Goal: Task Accomplishment & Management: Manage account settings

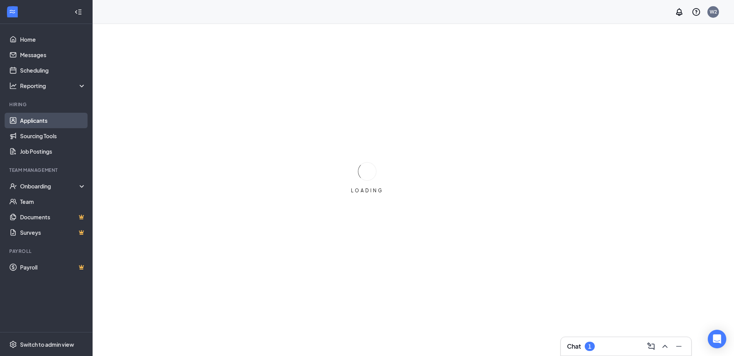
click at [47, 123] on link "Applicants" at bounding box center [53, 120] width 66 height 15
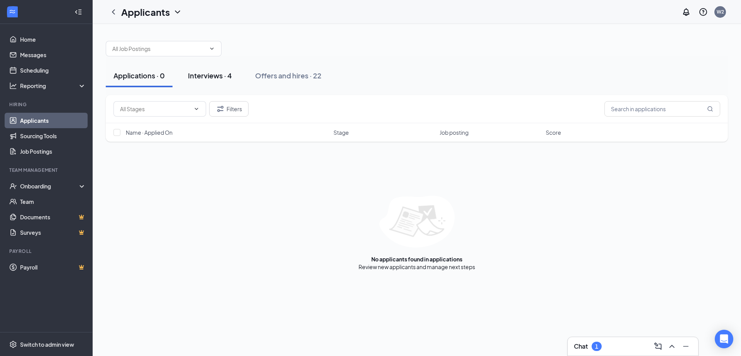
click at [201, 75] on div "Interviews · 4" at bounding box center [210, 76] width 44 height 10
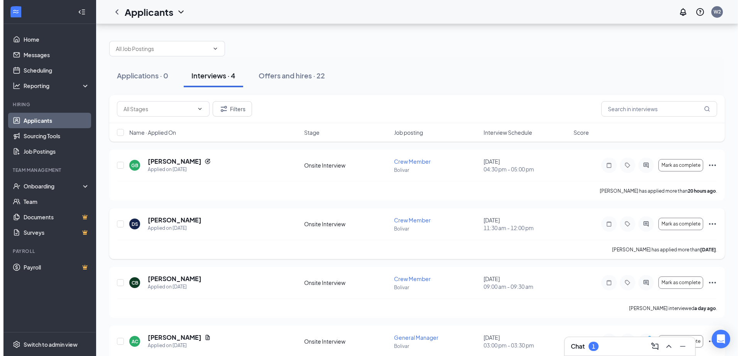
scroll to position [30, 0]
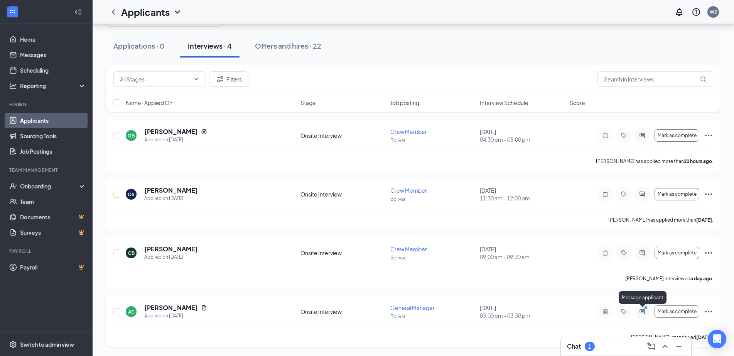
click at [641, 311] on icon "ActiveChat" at bounding box center [642, 311] width 5 height 5
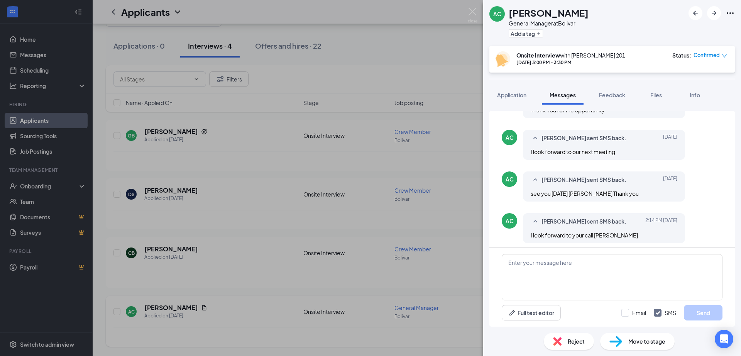
scroll to position [303, 0]
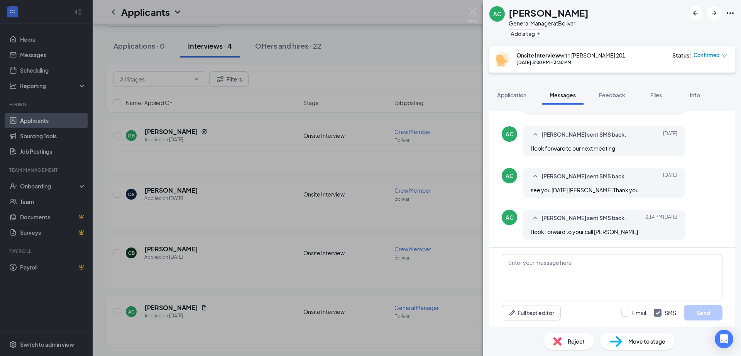
click at [376, 51] on div "AC [PERSON_NAME] General Manager at Bolivar Add a tag Onsite Interview with [PE…" at bounding box center [370, 178] width 741 height 356
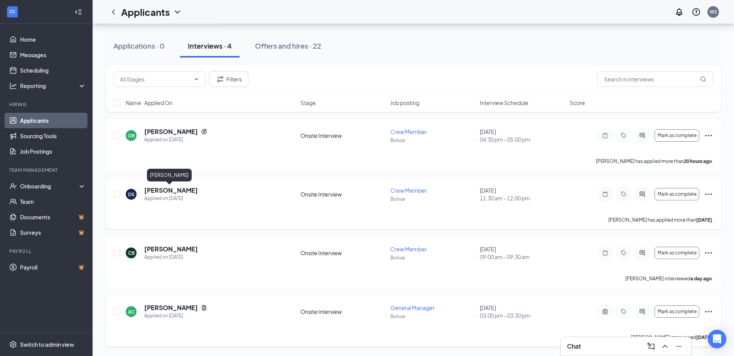
click at [153, 193] on h5 "[PERSON_NAME]" at bounding box center [171, 190] width 54 height 8
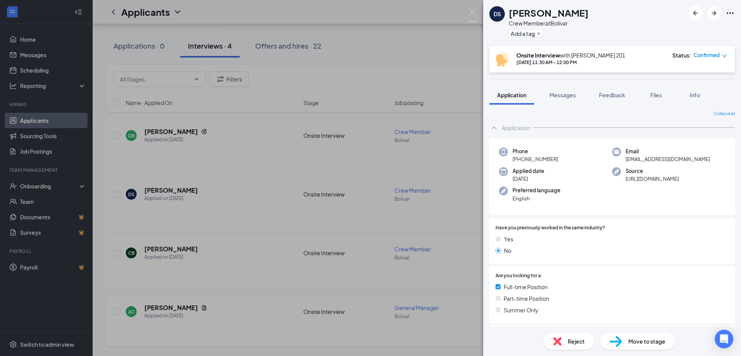
click at [216, 145] on div "DS [PERSON_NAME] Crew Member at Bolivar Add a tag Onsite Interview with [PERSON…" at bounding box center [370, 178] width 741 height 356
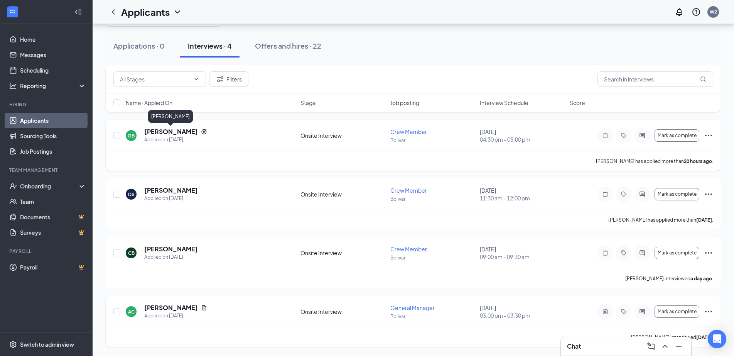
click at [165, 130] on h5 "[PERSON_NAME]" at bounding box center [171, 131] width 54 height 8
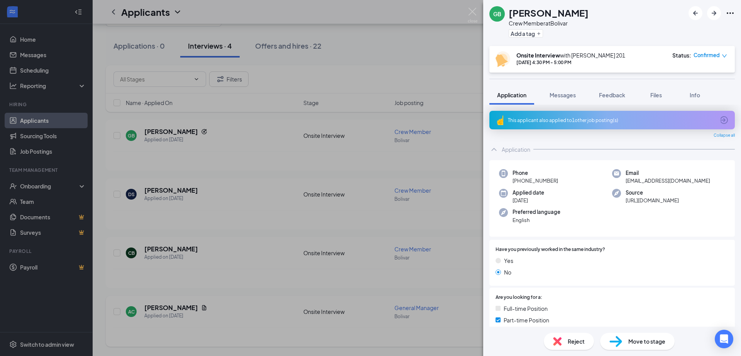
click at [719, 119] on icon "ArrowCircle" at bounding box center [723, 119] width 9 height 9
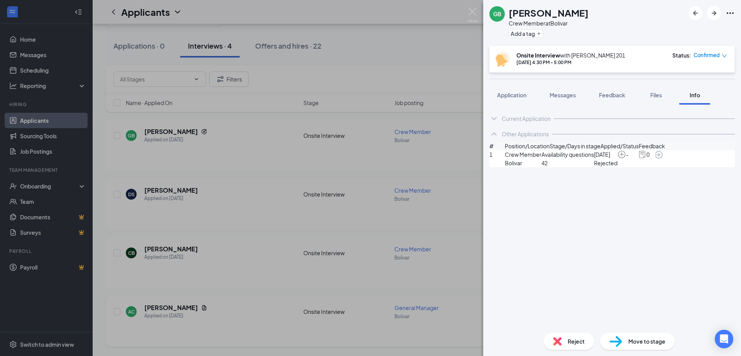
click at [665, 150] on span "Feedback" at bounding box center [652, 146] width 26 height 8
click at [646, 159] on img at bounding box center [642, 154] width 8 height 8
click at [663, 159] on icon "ArrowCircle" at bounding box center [658, 154] width 9 height 9
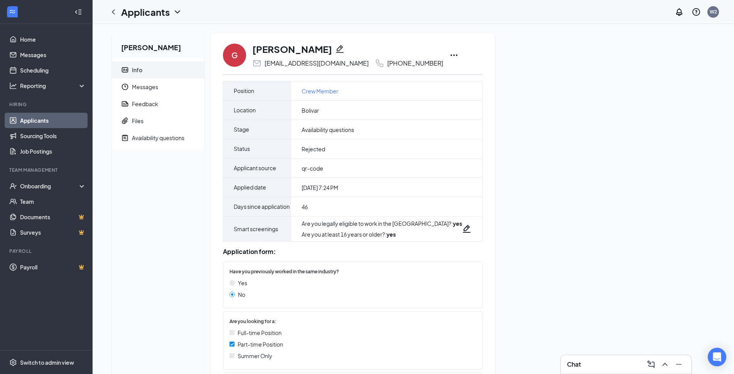
click at [37, 122] on link "Applicants" at bounding box center [53, 120] width 66 height 15
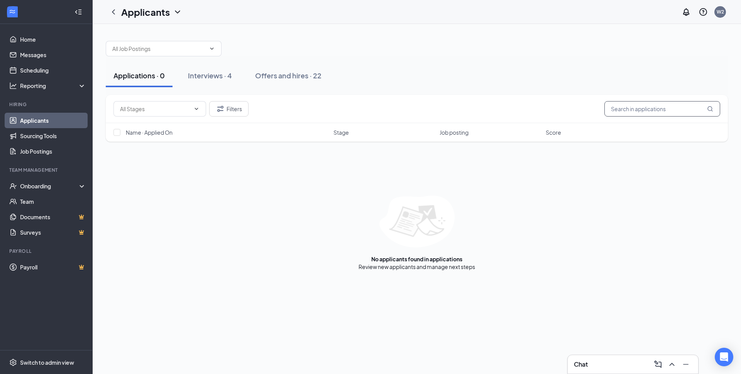
click at [613, 110] on input "text" at bounding box center [662, 108] width 116 height 15
type input "gabriella b"
click at [439, 267] on link "Interviews" at bounding box center [441, 266] width 26 height 7
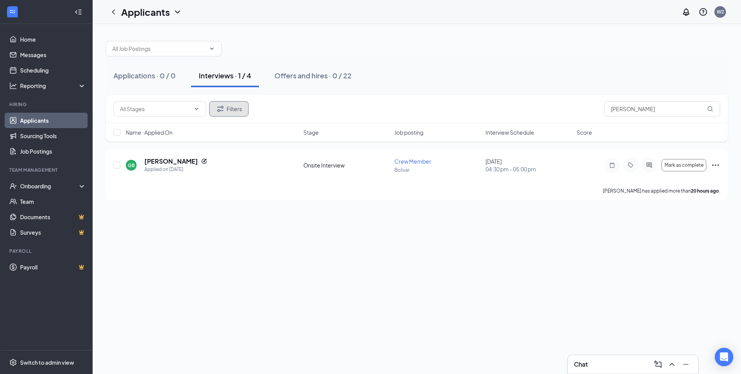
click at [235, 111] on button "Filters" at bounding box center [228, 108] width 39 height 15
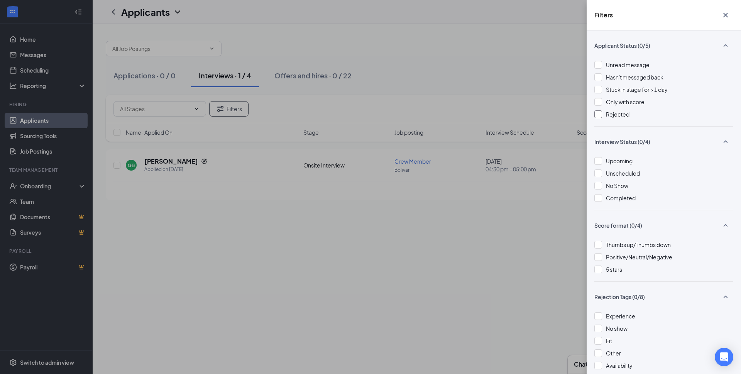
click at [599, 115] on div at bounding box center [598, 114] width 8 height 8
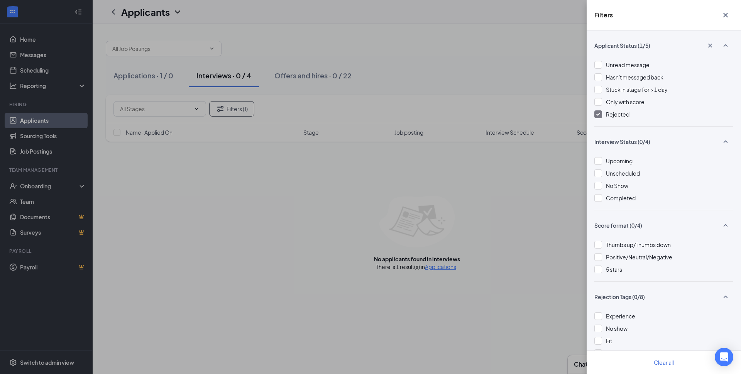
click at [415, 194] on div "Filters Applicant Status (1/5) Unread message Hasn't messaged back Stuck in sta…" at bounding box center [370, 187] width 741 height 374
click at [524, 57] on div "Filters Applicant Status (1/5) Unread message Hasn't messaged back Stuck in sta…" at bounding box center [370, 187] width 741 height 374
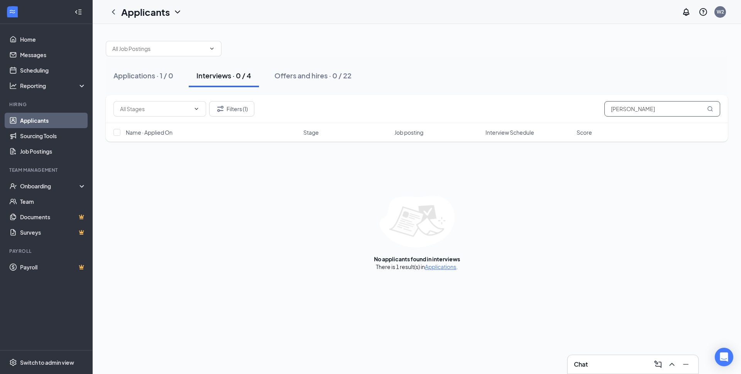
click at [711, 107] on icon "MagnifyingGlass" at bounding box center [710, 109] width 6 height 6
click at [670, 111] on input "gabriella b" at bounding box center [662, 108] width 116 height 15
click at [260, 226] on div "No applicants found in interviews There is 1 result(s) in Applications ." at bounding box center [417, 233] width 622 height 75
click at [665, 107] on input "gabriella b" at bounding box center [662, 108] width 116 height 15
type input "g"
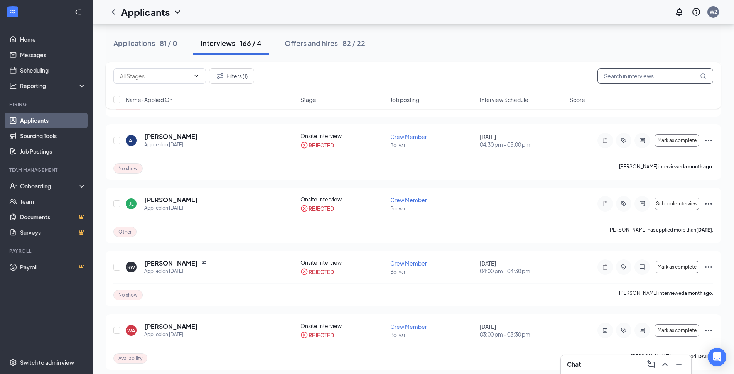
scroll to position [280, 0]
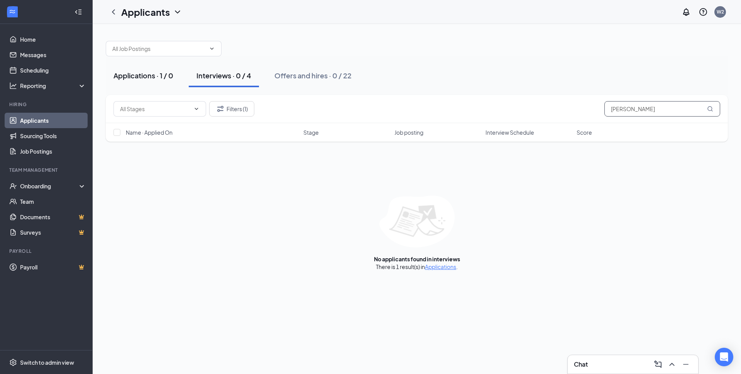
type input "gabriella B"
click at [148, 75] on div "Applications · 1 / 0" at bounding box center [143, 76] width 60 height 10
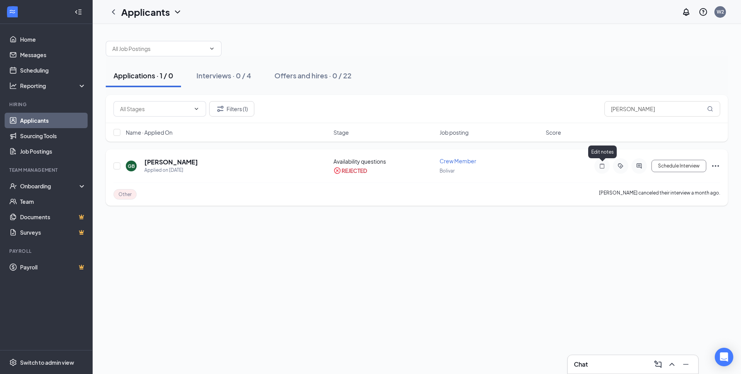
click at [600, 168] on icon "Note" at bounding box center [601, 166] width 9 height 6
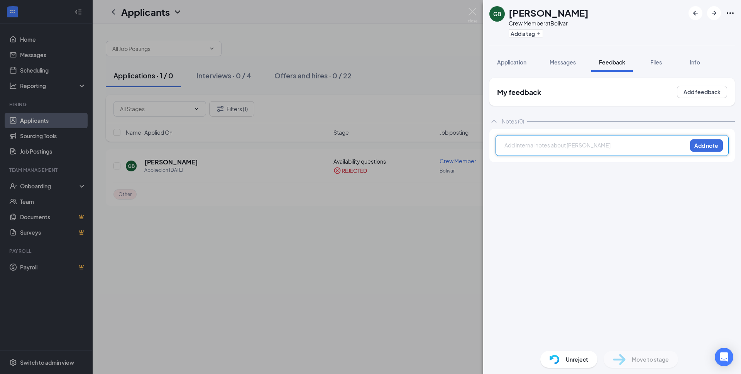
click at [347, 236] on div "GB Gabriella Barnett Crew Member at Bolivar Add a tag Application Messages Feed…" at bounding box center [370, 187] width 741 height 374
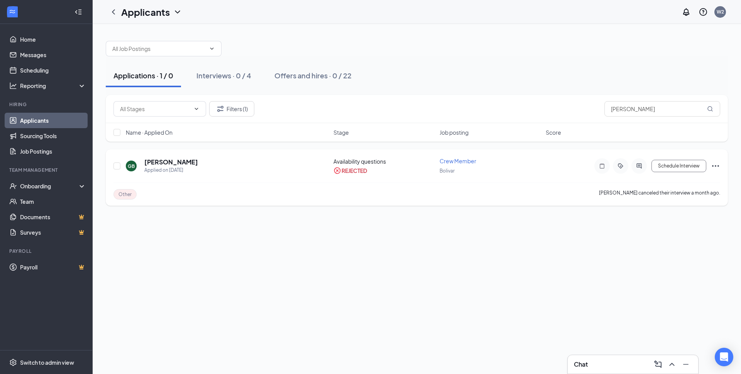
click at [128, 195] on span "Other" at bounding box center [124, 194] width 13 height 7
click at [124, 195] on span "Other" at bounding box center [124, 194] width 13 height 7
click at [637, 166] on icon "ActiveChat" at bounding box center [638, 165] width 5 height 5
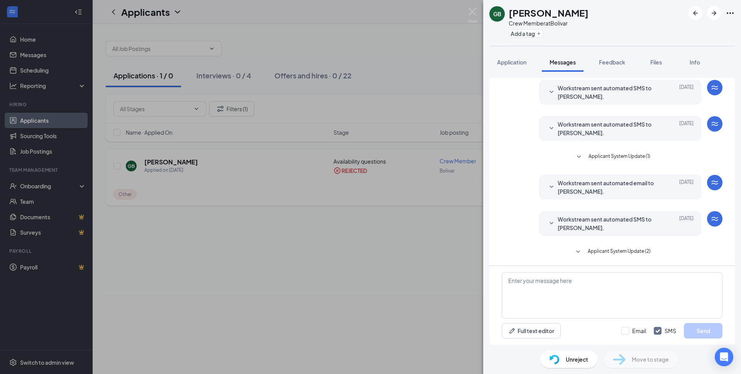
scroll to position [122, 0]
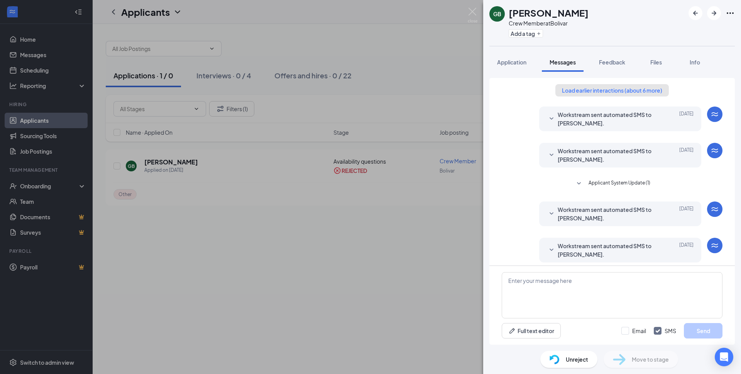
click at [606, 92] on button "Load earlier interactions (about 6 more)" at bounding box center [611, 90] width 113 height 12
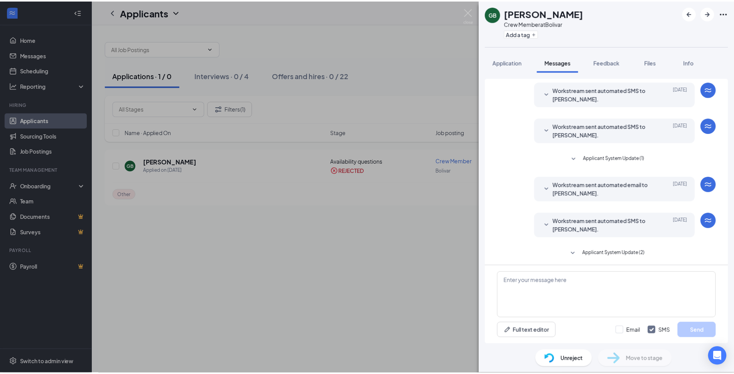
scroll to position [215, 0]
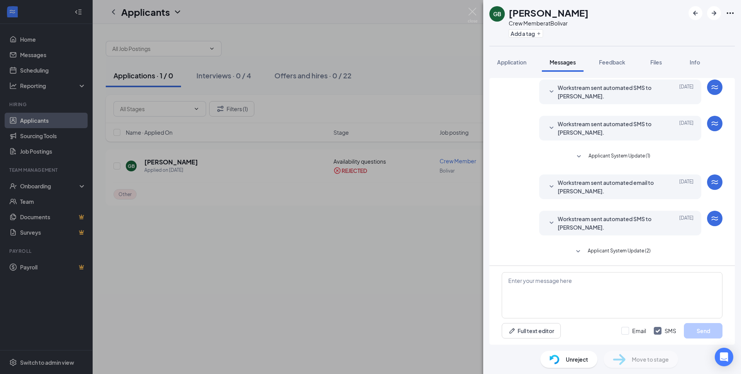
click at [394, 255] on div "GB Gabriella Barnett Crew Member at Bolivar Add a tag Application Messages Feed…" at bounding box center [370, 187] width 741 height 374
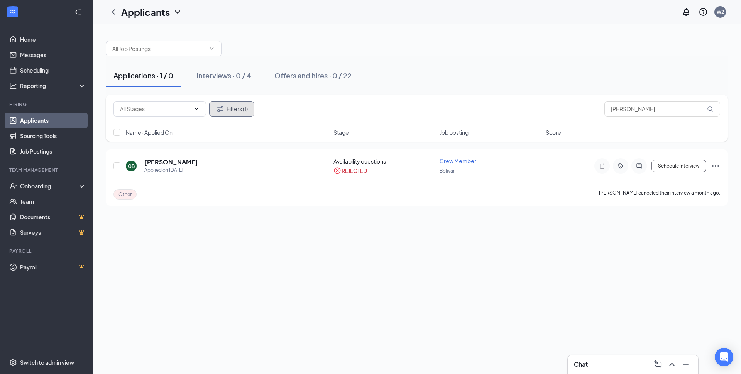
click at [233, 107] on button "Filters (1)" at bounding box center [231, 108] width 45 height 15
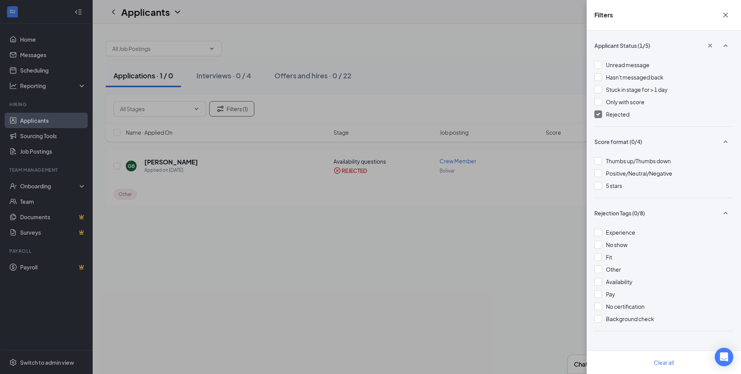
click at [597, 114] on img at bounding box center [598, 114] width 4 height 3
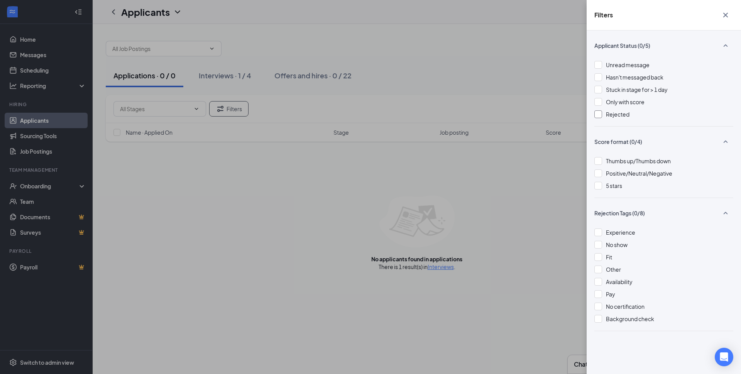
click at [391, 253] on div "Filters Applicant Status (0/5) Unread message Hasn't messaged back Stuck in sta…" at bounding box center [370, 187] width 741 height 374
click at [431, 205] on div "Filters Applicant Status (0/5) Unread message Hasn't messaged back Stuck in sta…" at bounding box center [370, 187] width 741 height 374
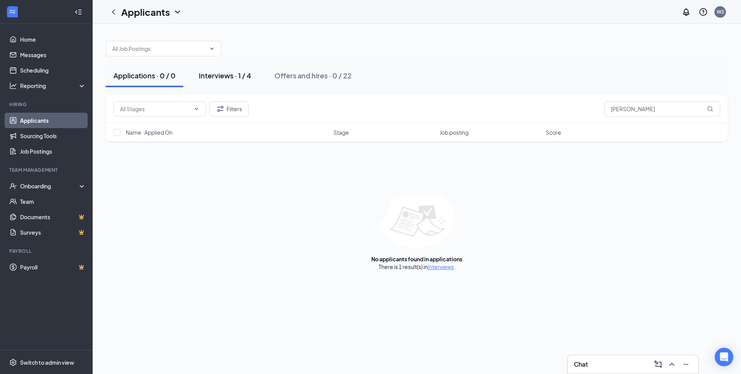
click at [211, 78] on div "Interviews · 1 / 4" at bounding box center [225, 76] width 52 height 10
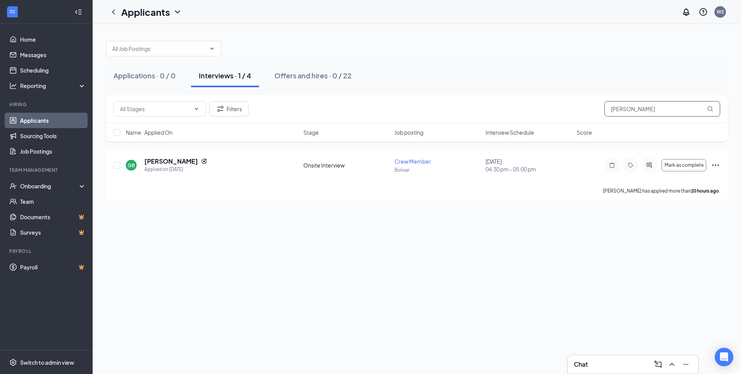
click at [655, 112] on input "gabriella B" at bounding box center [662, 108] width 116 height 15
type input "g"
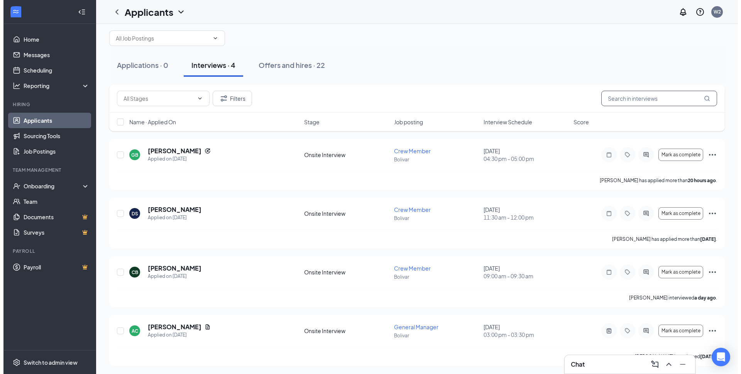
scroll to position [12, 0]
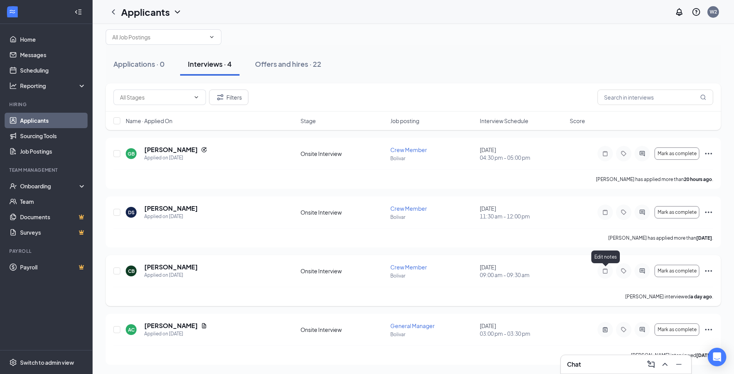
click at [605, 271] on icon "Note" at bounding box center [605, 271] width 9 height 6
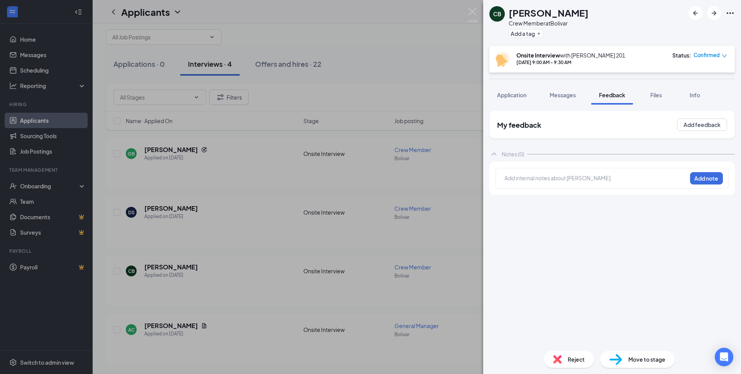
click at [556, 359] on img at bounding box center [557, 359] width 8 height 8
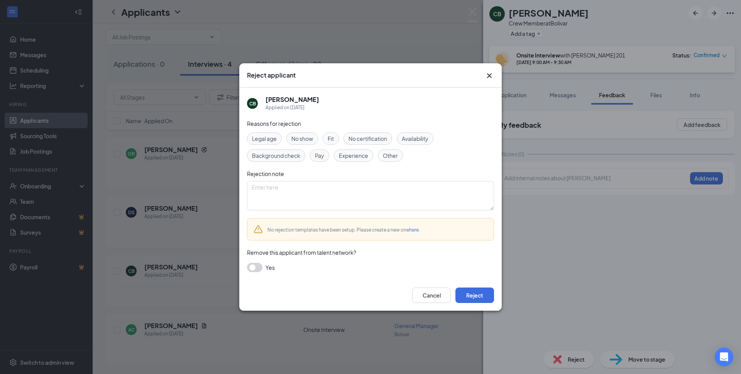
click at [387, 156] on span "Other" at bounding box center [390, 155] width 15 height 8
click at [255, 192] on textarea at bounding box center [370, 195] width 247 height 29
type textarea "not available to work what we need cant lift , doesnt want to work with custome…"
click at [462, 296] on button "Reject" at bounding box center [474, 294] width 39 height 15
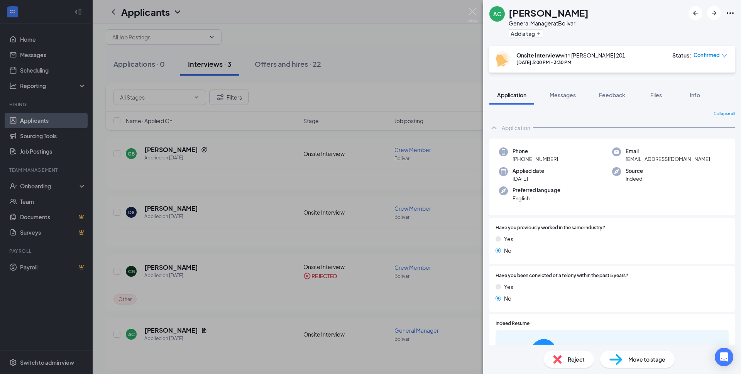
click at [418, 51] on div "AC Alayna Covell General Manager at Bolivar Add a tag Onsite Interview with Wen…" at bounding box center [370, 187] width 741 height 374
